Goal: Information Seeking & Learning: Understand process/instructions

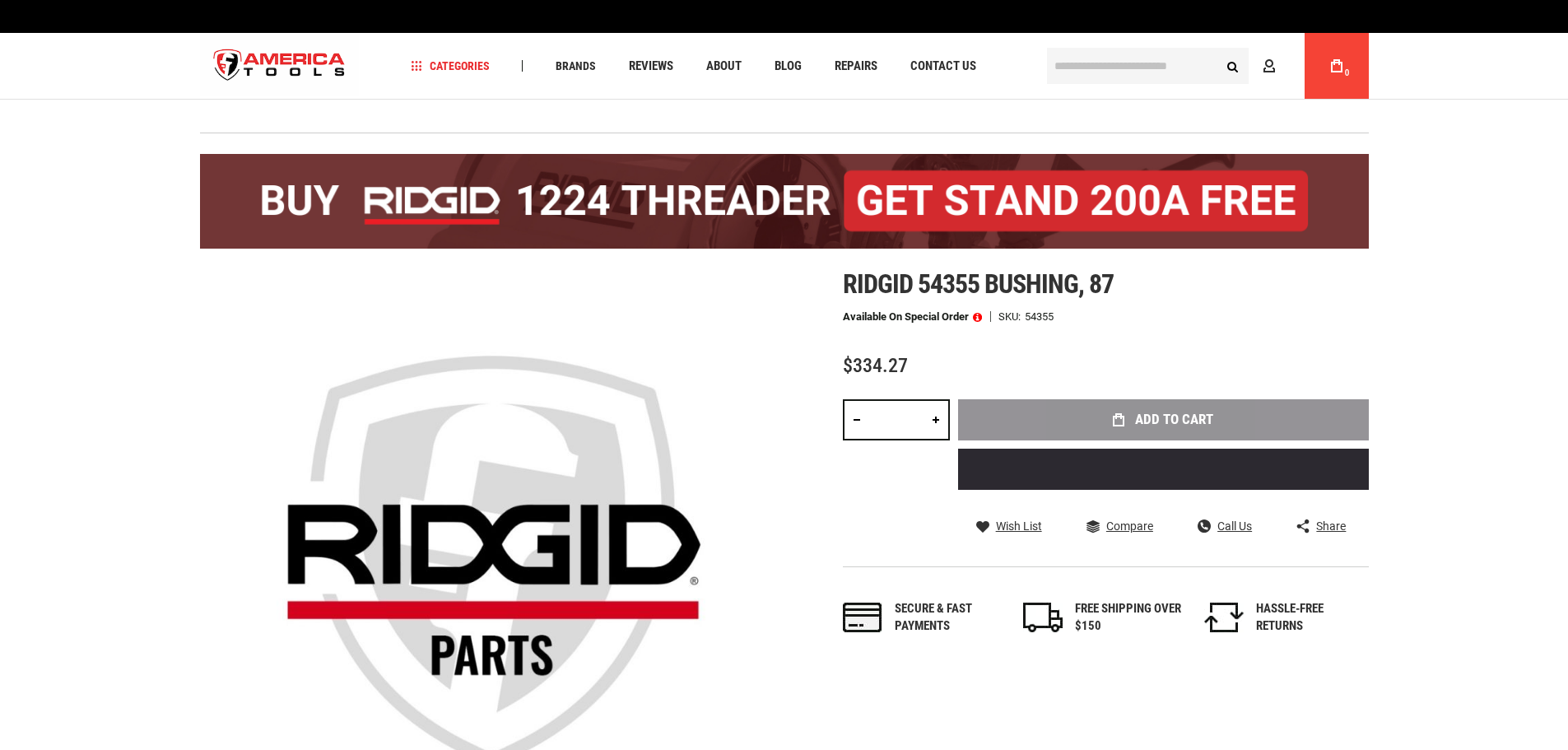
scroll to position [823, 0]
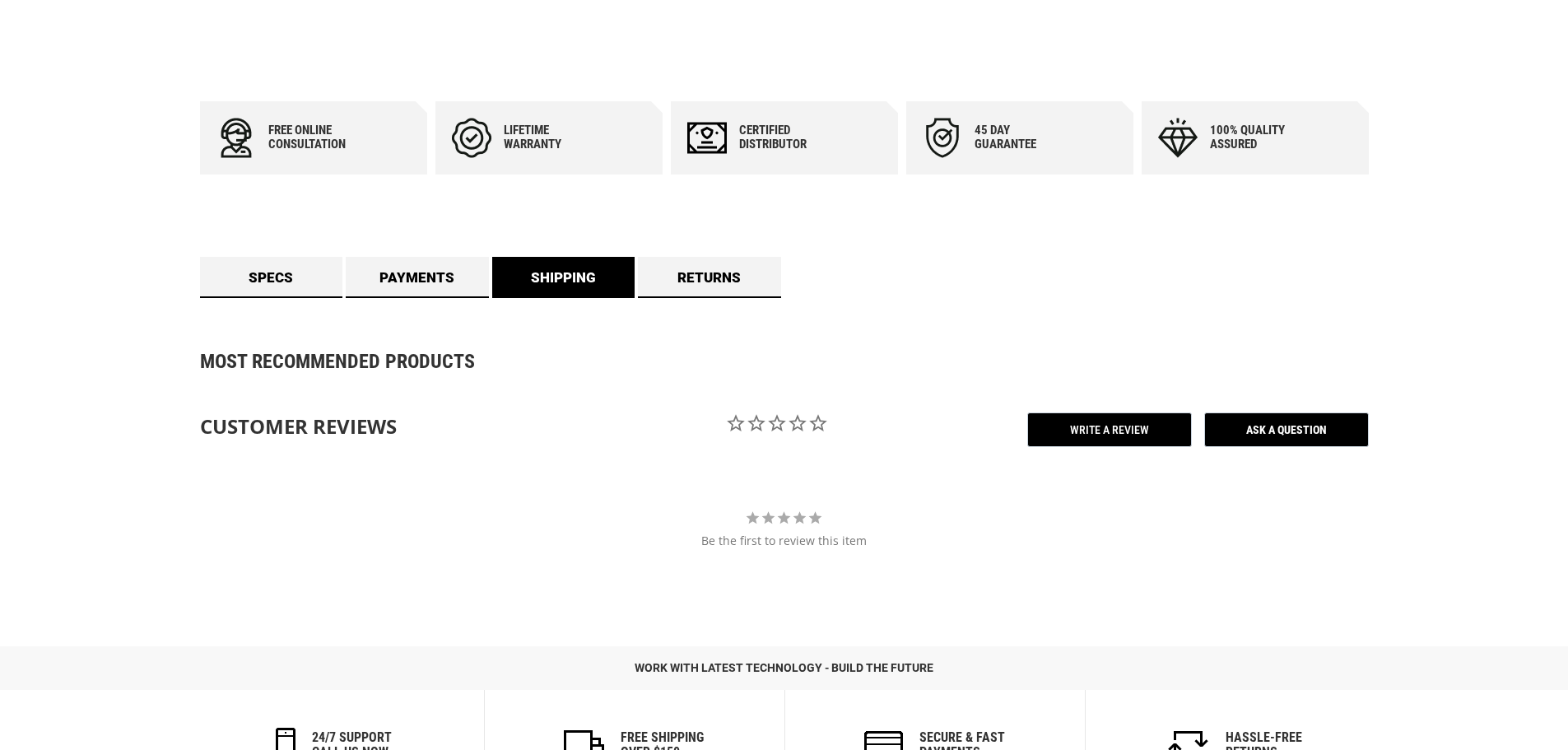
click at [539, 280] on link "Shipping" at bounding box center [564, 278] width 143 height 41
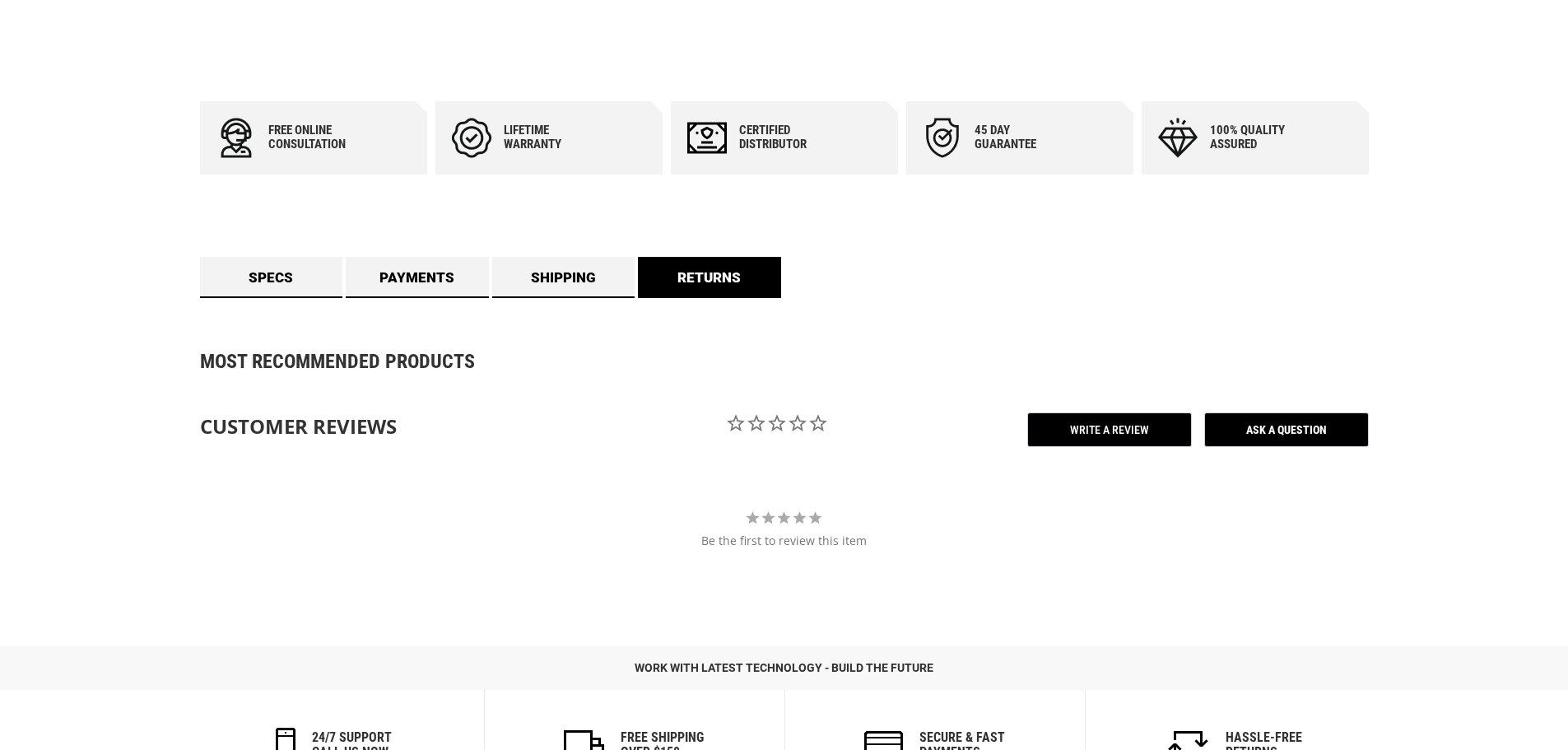
click at [707, 275] on link "Returns" at bounding box center [709, 278] width 143 height 41
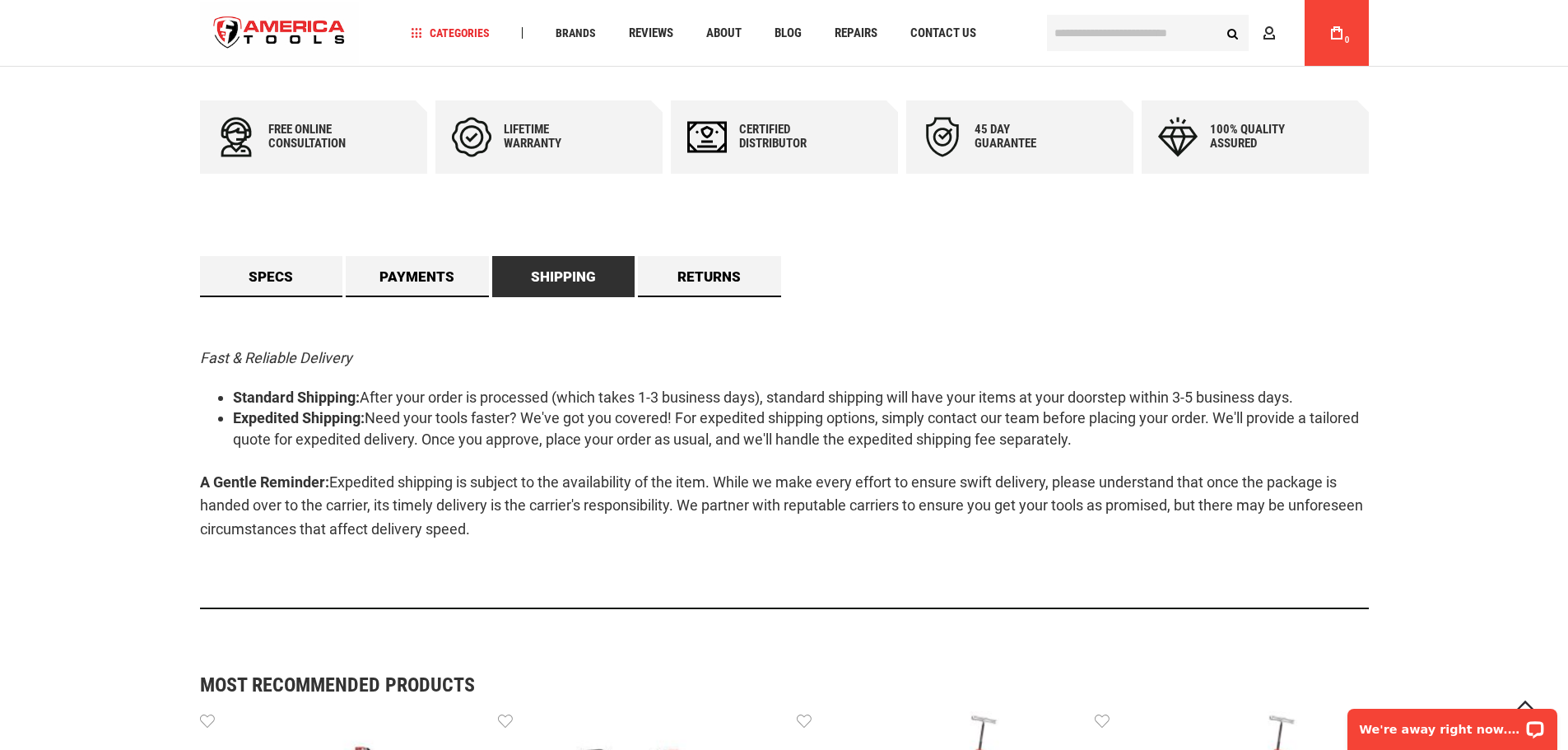
scroll to position [838, 0]
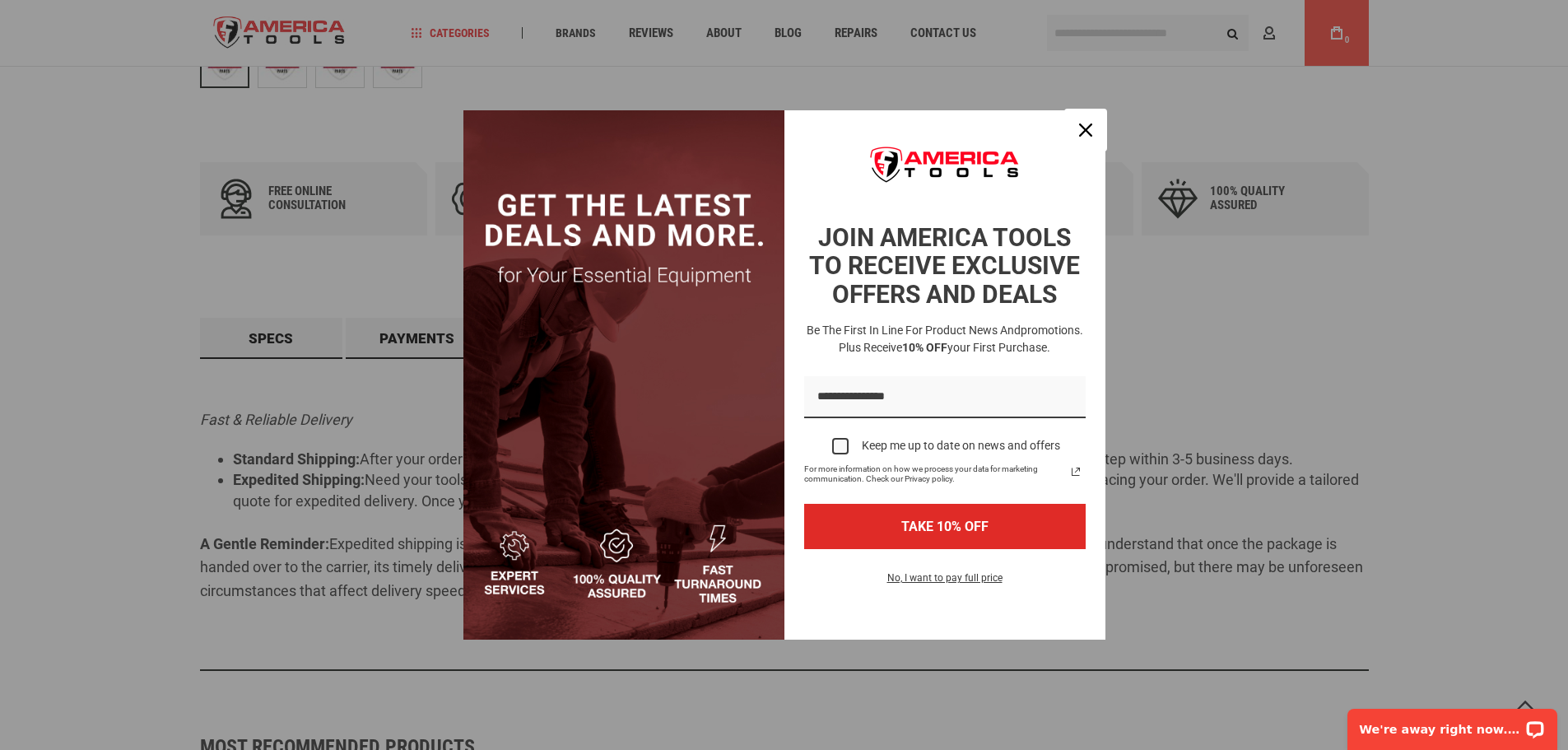
click at [1084, 125] on icon "close icon" at bounding box center [1085, 130] width 13 height 13
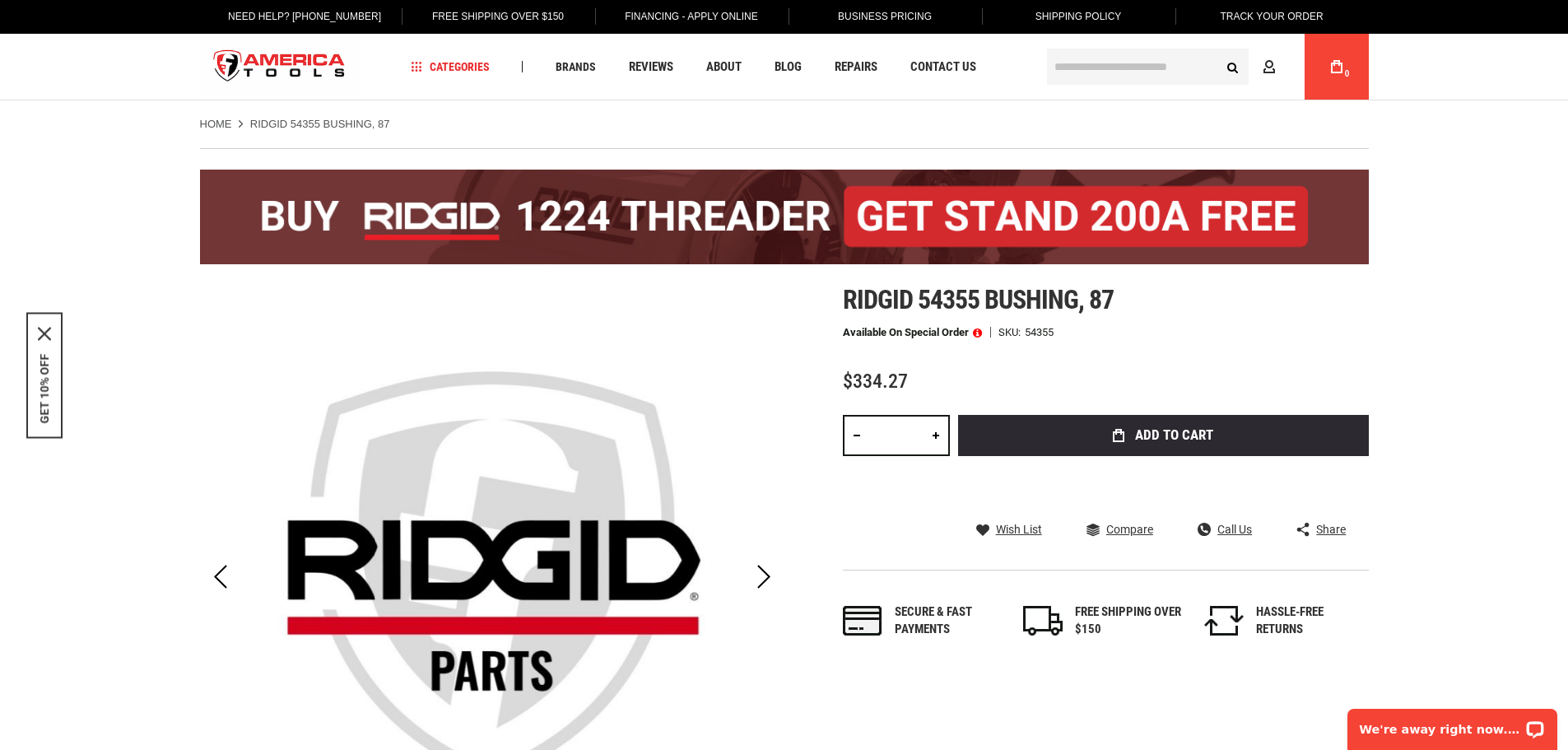
scroll to position [0, 0]
